Goal: Task Accomplishment & Management: Complete application form

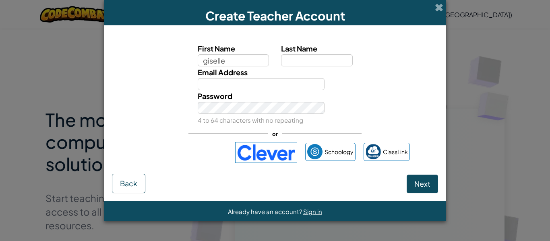
type input "giselle"
click at [438, 9] on span at bounding box center [439, 7] width 8 height 8
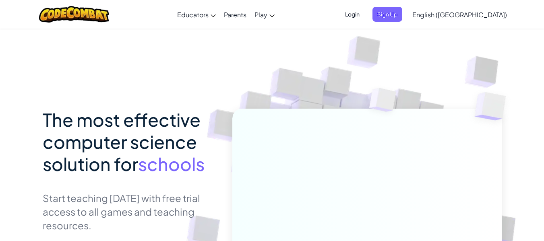
click at [364, 18] on span "Login" at bounding box center [352, 14] width 24 height 15
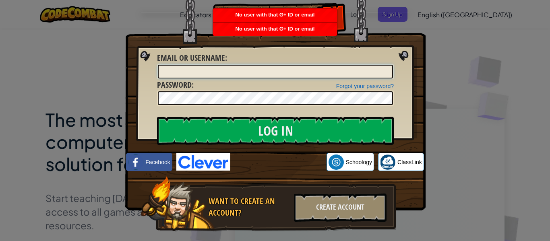
click at [286, 73] on input "Email or Username :" at bounding box center [275, 72] width 235 height 14
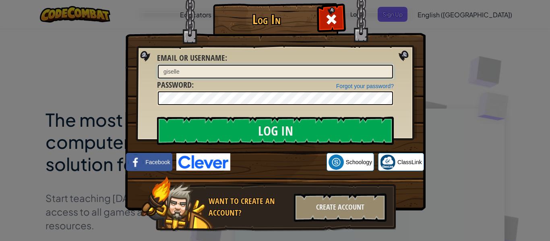
type input "giselle"
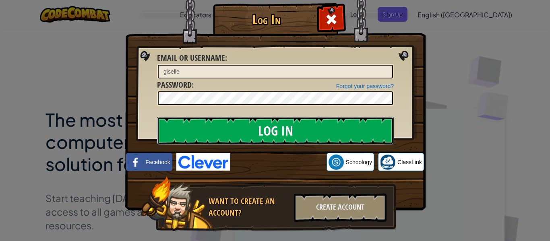
click at [263, 138] on input "Log In" at bounding box center [275, 131] width 237 height 28
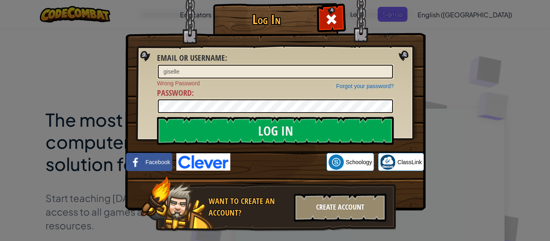
click at [358, 208] on div "Create Account" at bounding box center [340, 208] width 93 height 28
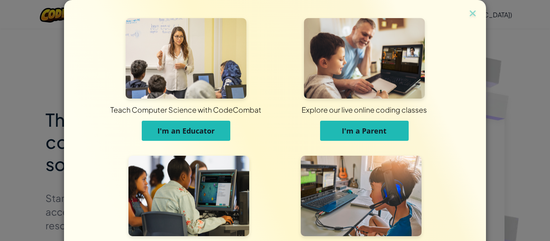
click at [168, 128] on span "I'm an Educator" at bounding box center [185, 131] width 57 height 10
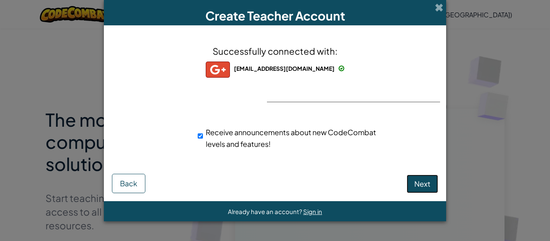
click at [415, 183] on span "Next" at bounding box center [422, 183] width 16 height 9
select select "Argentina"
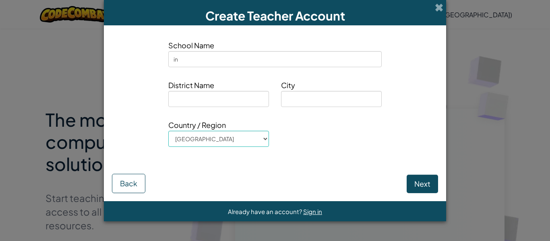
type input "i"
type input "escuela integral"
click at [243, 102] on input at bounding box center [218, 99] width 101 height 16
type input "5"
click at [302, 97] on input at bounding box center [331, 99] width 101 height 16
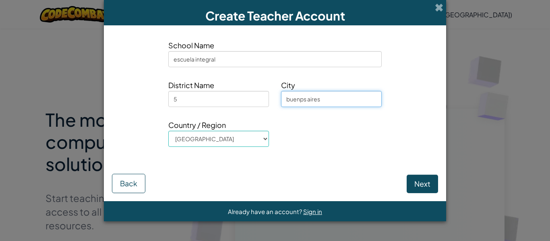
type input "buenps aires"
click at [430, 188] on button "Next" at bounding box center [421, 184] width 31 height 19
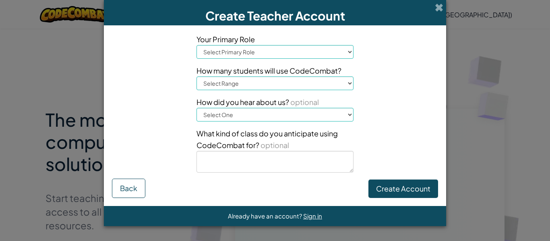
click at [291, 48] on select "Select Primary Role Principal Parent Technology coordinator Teacher Curriculum …" at bounding box center [274, 52] width 157 height 14
select select "Teacher"
click at [196, 45] on select "Select Primary Role Principal Parent Technology coordinator Teacher Curriculum …" at bounding box center [274, 52] width 157 height 14
click at [273, 59] on div "Your Primary Role Select Primary Role Principal Parent Technology coordinator T…" at bounding box center [274, 105] width 169 height 145
click at [273, 54] on select "Select Primary Role Principal Parent Technology coordinator Teacher Curriculum …" at bounding box center [274, 52] width 157 height 14
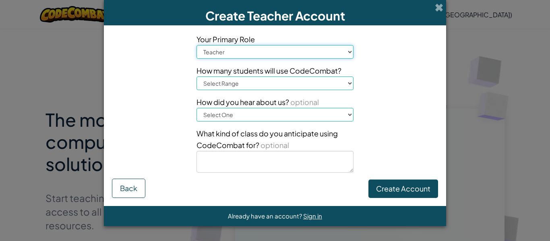
click at [196, 45] on select "Select Primary Role Principal Parent Technology coordinator Teacher Curriculum …" at bounding box center [274, 52] width 157 height 14
click at [326, 90] on select "Select Range 1-10 11-50 51-100 101-200 201-500 501-1000 1000+" at bounding box center [274, 83] width 157 height 14
select select "501-1000"
click at [196, 76] on select "Select Range 1-10 11-50 51-100 101-200 201-500 501-1000 1000+" at bounding box center [274, 83] width 157 height 14
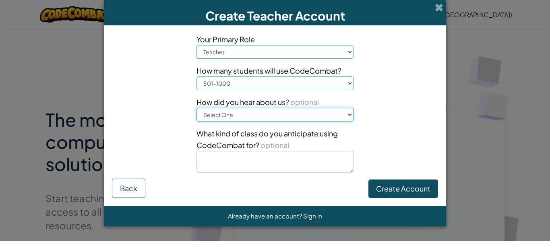
click at [336, 109] on select "Select One Conference (e.g. ISTE) Code.org/Hour of Code A teacher An administra…" at bounding box center [274, 115] width 157 height 14
select select "A teacher"
click at [196, 108] on select "Select One Conference (e.g. ISTE) Code.org/Hour of Code A teacher An administra…" at bounding box center [274, 115] width 157 height 14
click at [407, 185] on button "Create Account" at bounding box center [403, 188] width 70 height 19
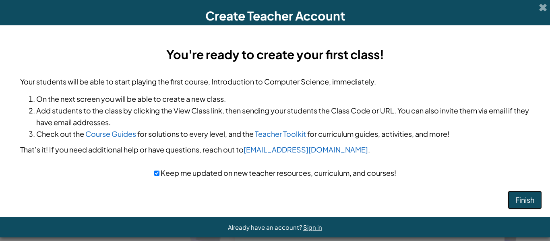
click at [519, 203] on button "Finish" at bounding box center [524, 200] width 34 height 19
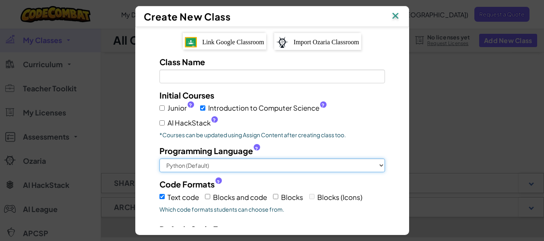
click at [323, 164] on select "Python (Default) JavaScript C++ [GEOGRAPHIC_DATA] (Experimental)" at bounding box center [271, 166] width 225 height 14
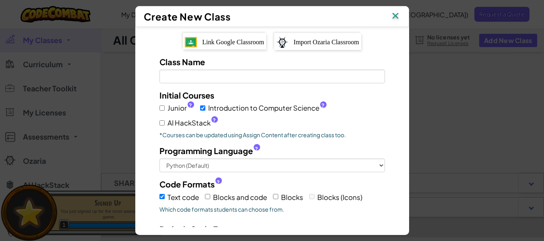
click at [392, 96] on div "Class Name Field is required Initial Courses Junior ? Introduction to Computer …" at bounding box center [271, 180] width 249 height 249
click at [160, 104] on label "Junior ?" at bounding box center [176, 108] width 35 height 12
click at [160, 105] on input "Junior ?" at bounding box center [161, 107] width 5 height 5
checkbox input "true"
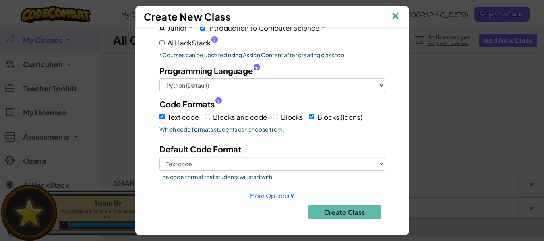
scroll to position [82, 0]
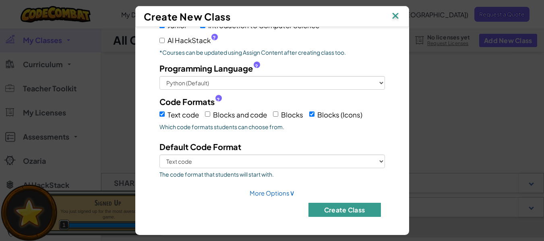
click at [339, 210] on button "Create Class" at bounding box center [344, 210] width 72 height 14
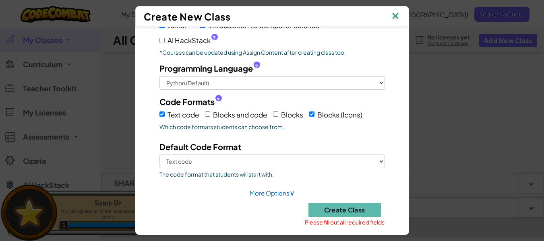
click at [400, 19] on img at bounding box center [395, 16] width 10 height 12
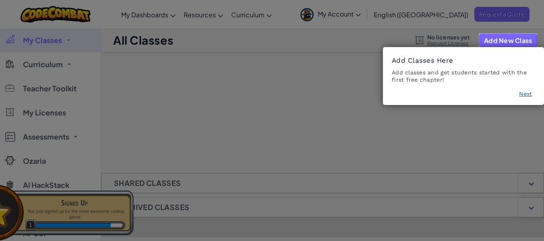
click at [528, 97] on button "Next" at bounding box center [525, 94] width 13 height 8
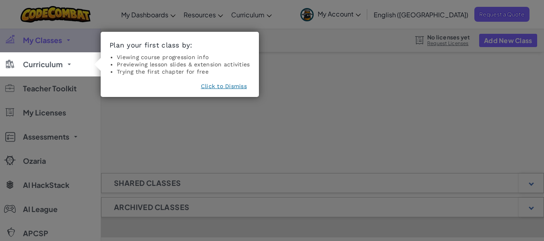
click at [216, 86] on button "Click to Dismiss" at bounding box center [224, 86] width 46 height 8
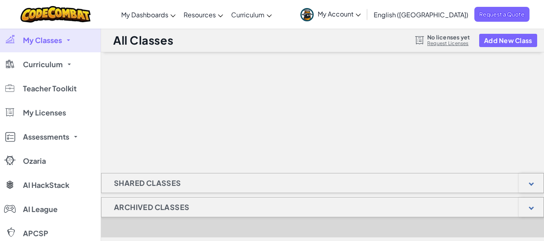
click at [453, 16] on span "English ([GEOGRAPHIC_DATA])" at bounding box center [420, 14] width 95 height 8
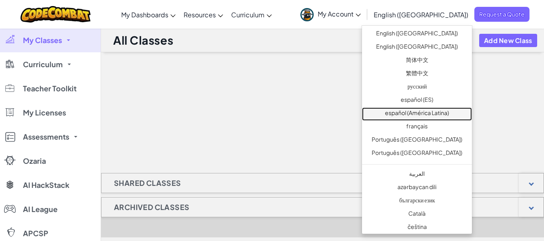
click at [430, 115] on link "español (América Latina)" at bounding box center [417, 113] width 110 height 13
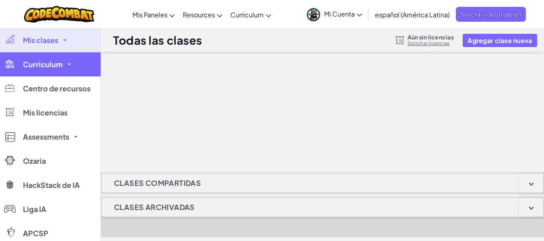
click at [48, 69] on link "Curriculum" at bounding box center [50, 64] width 101 height 24
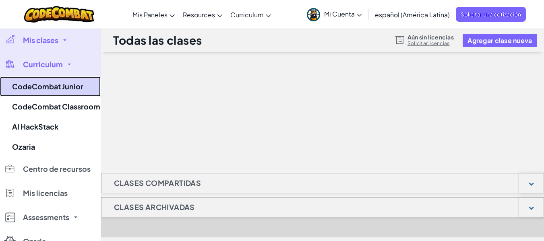
click at [47, 89] on link "CodeCombat Junior" at bounding box center [50, 86] width 101 height 20
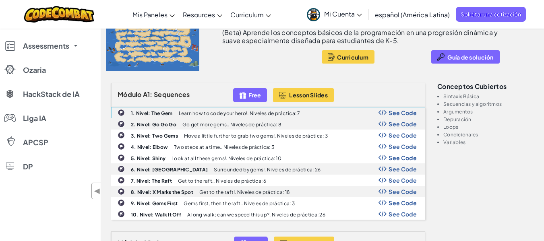
scroll to position [80, 0]
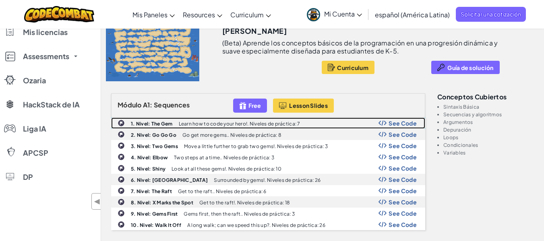
click at [203, 123] on p "Learn how to code your hero!. Niveles de práctica: 7" at bounding box center [240, 123] width 122 height 5
